Goal: Navigation & Orientation: Find specific page/section

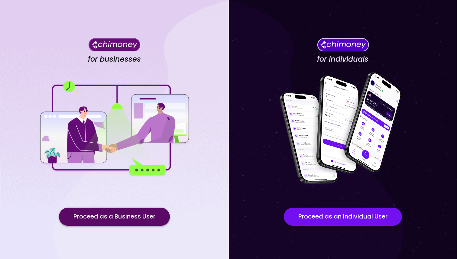
click at [136, 210] on button "Proceed as a Business User" at bounding box center [114, 217] width 111 height 18
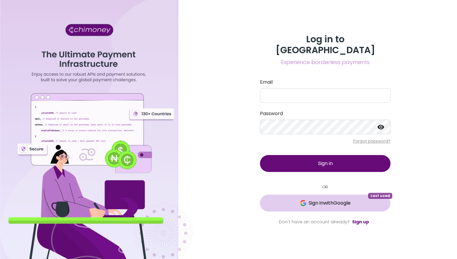
click at [321, 195] on button "Sign in with Google Last used" at bounding box center [325, 203] width 131 height 17
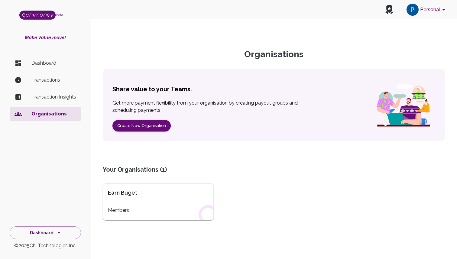
click at [53, 61] on p "Dashboard" at bounding box center [53, 63] width 45 height 7
